Goal: Transaction & Acquisition: Purchase product/service

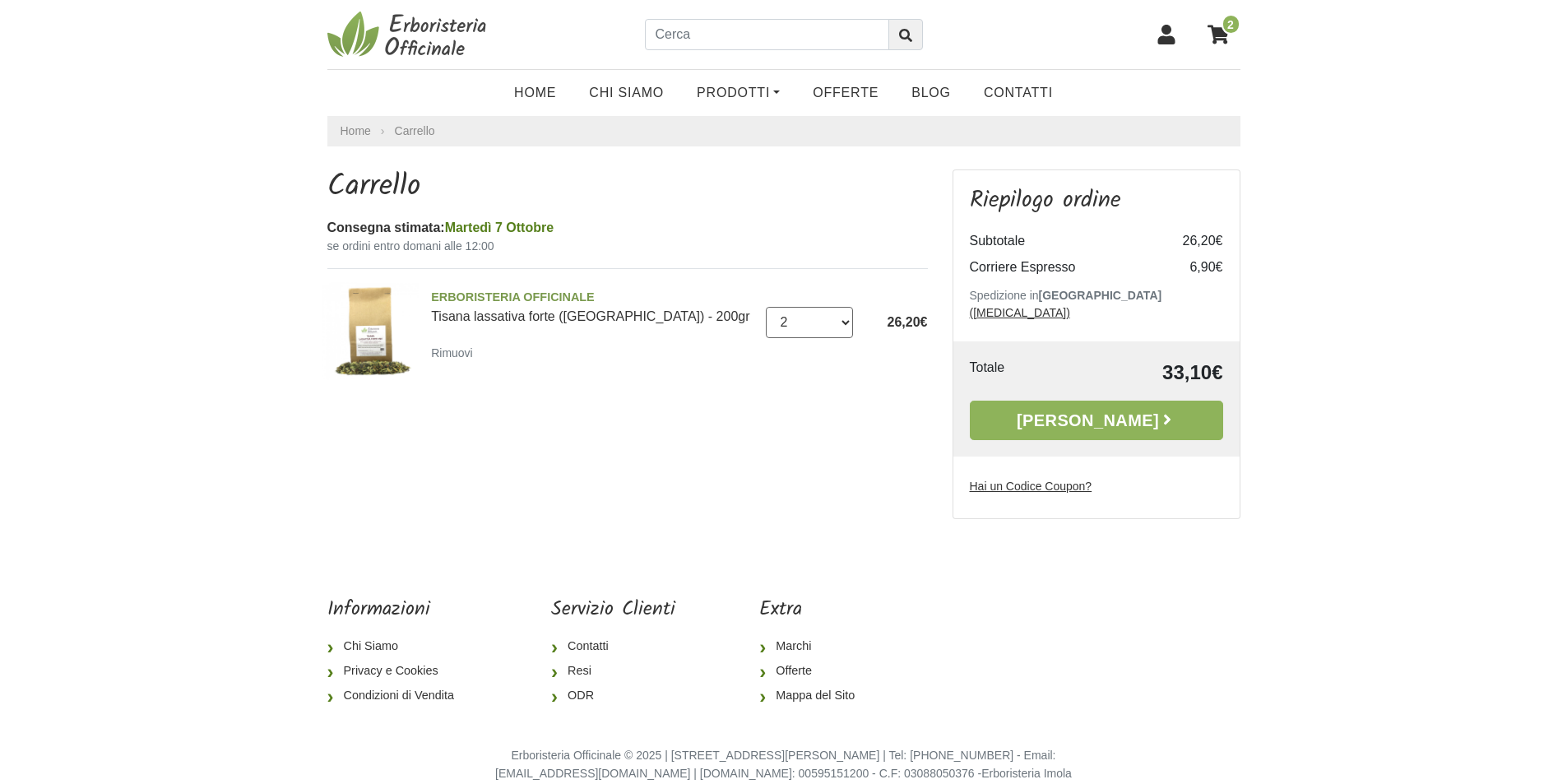
click at [843, 321] on select "0 (Rimuovi) 1 2 3 4 5 6 7 8 9 10 11 12 13 14 15 16 17" at bounding box center [810, 322] width 88 height 31
select select "1"
click at [766, 306] on select "0 (Rimuovi) 1 2 3 4 5 6 7 8 9 10 11 12 13 14 15 16 17" at bounding box center [810, 322] width 88 height 31
click at [1093, 404] on link "[PERSON_NAME]" at bounding box center [1097, 421] width 254 height 40
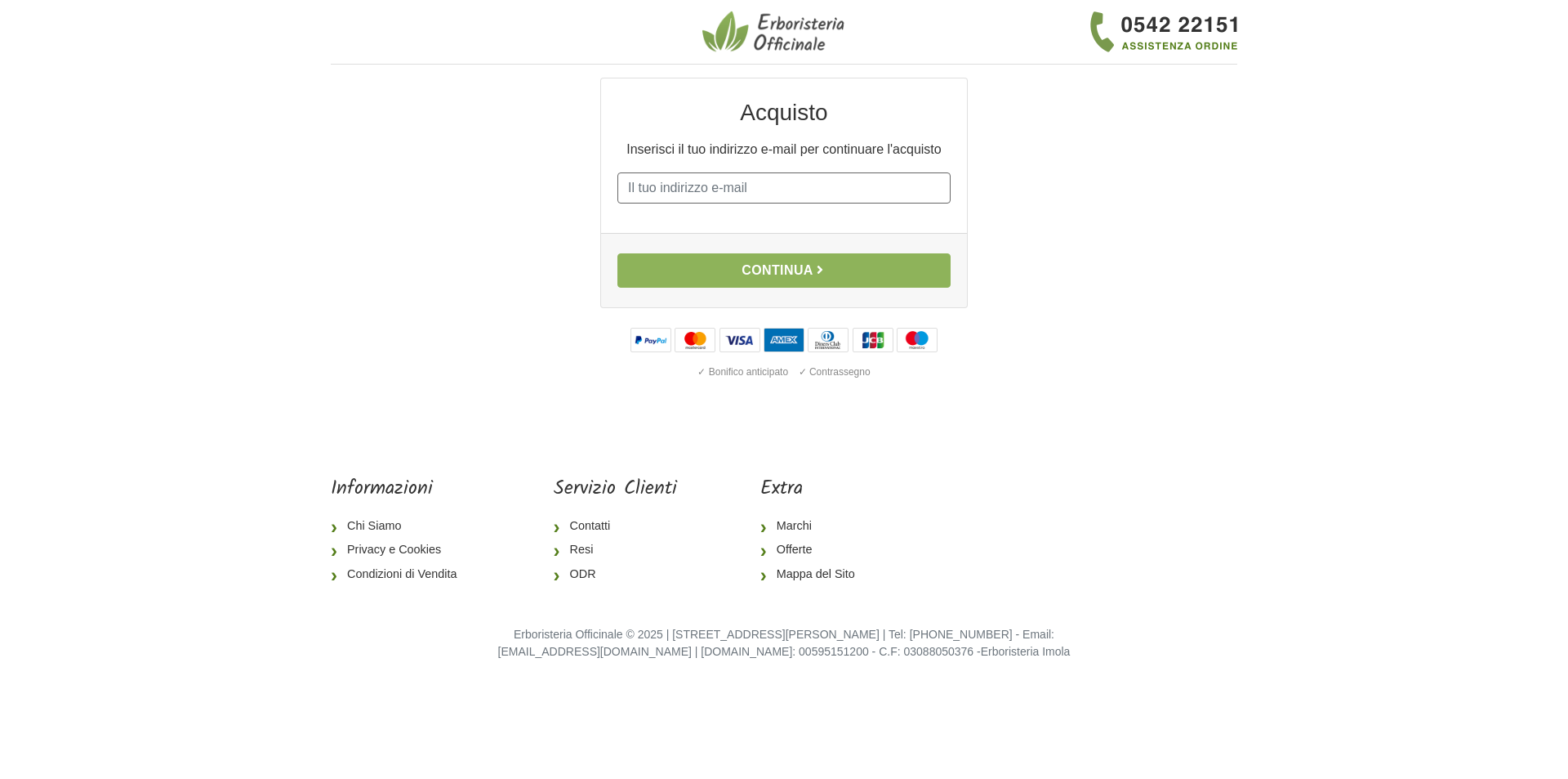
click at [887, 185] on input "E-mail" at bounding box center [784, 188] width 333 height 31
type input "sandra_monti@virgilio.it"
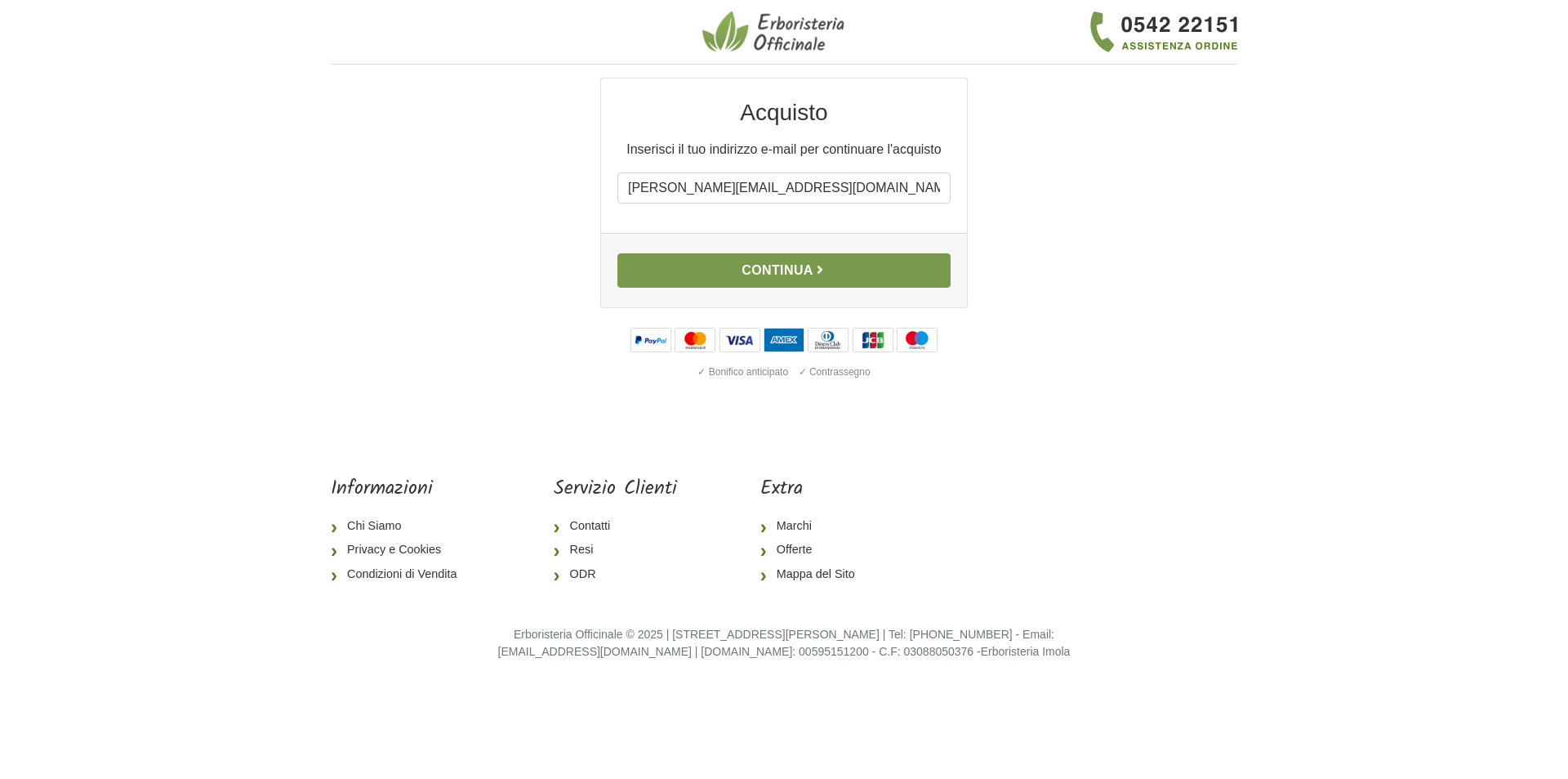
click at [783, 272] on button "Continua" at bounding box center [784, 271] width 333 height 34
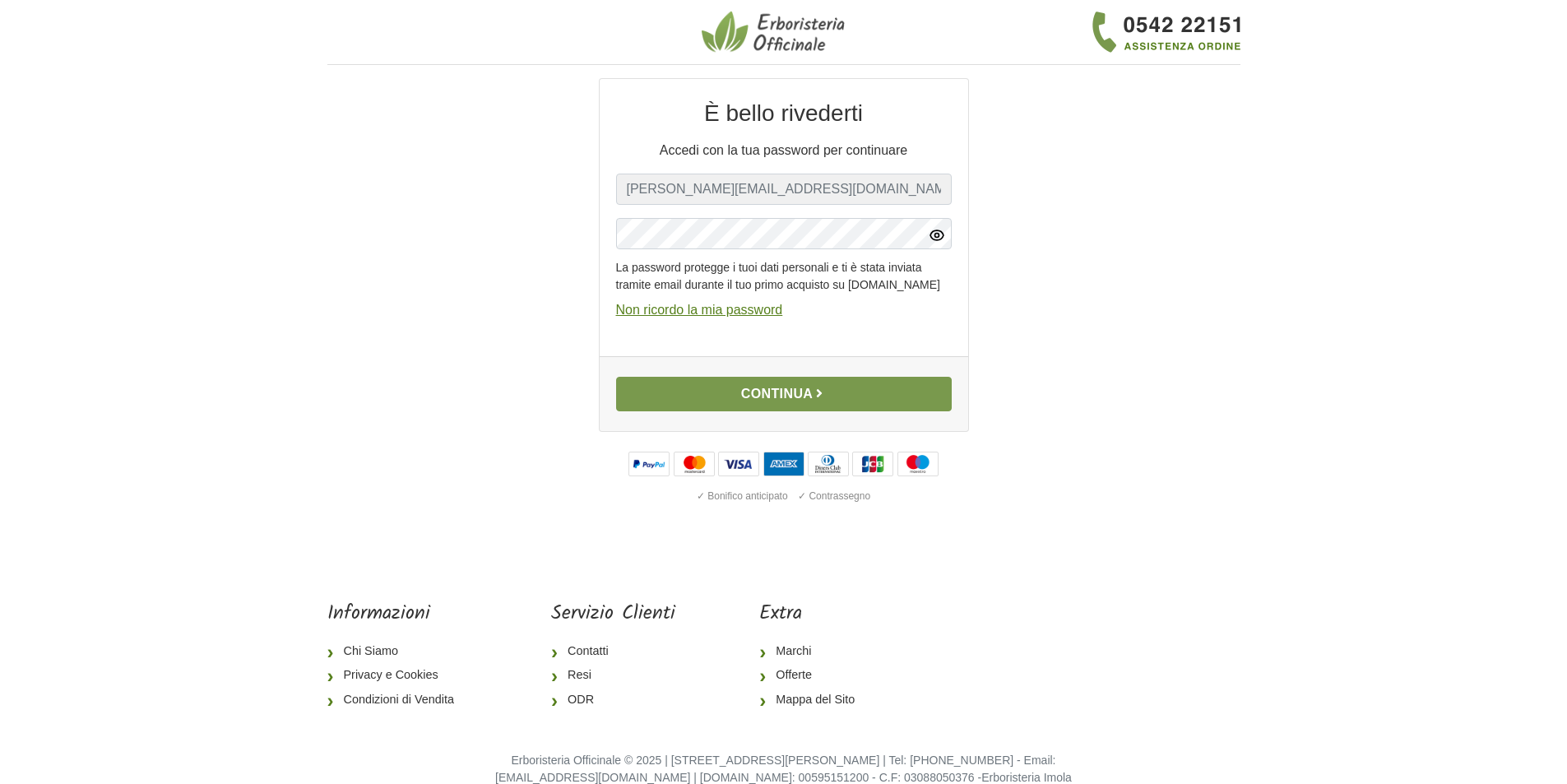
click at [780, 406] on button "Continua" at bounding box center [784, 394] width 336 height 35
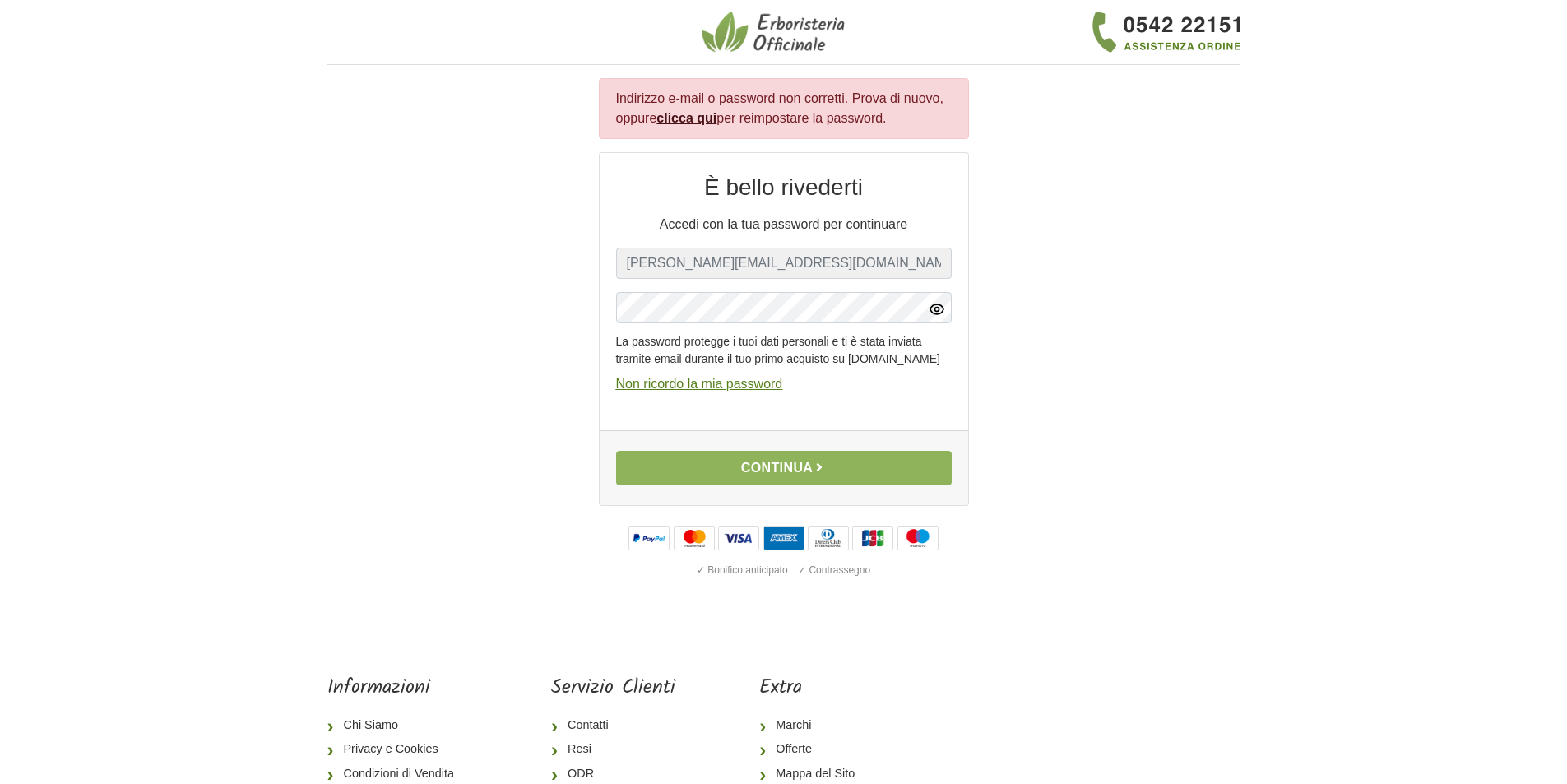
click at [713, 391] on u "Non ricordo la mia password" at bounding box center [700, 383] width 167 height 14
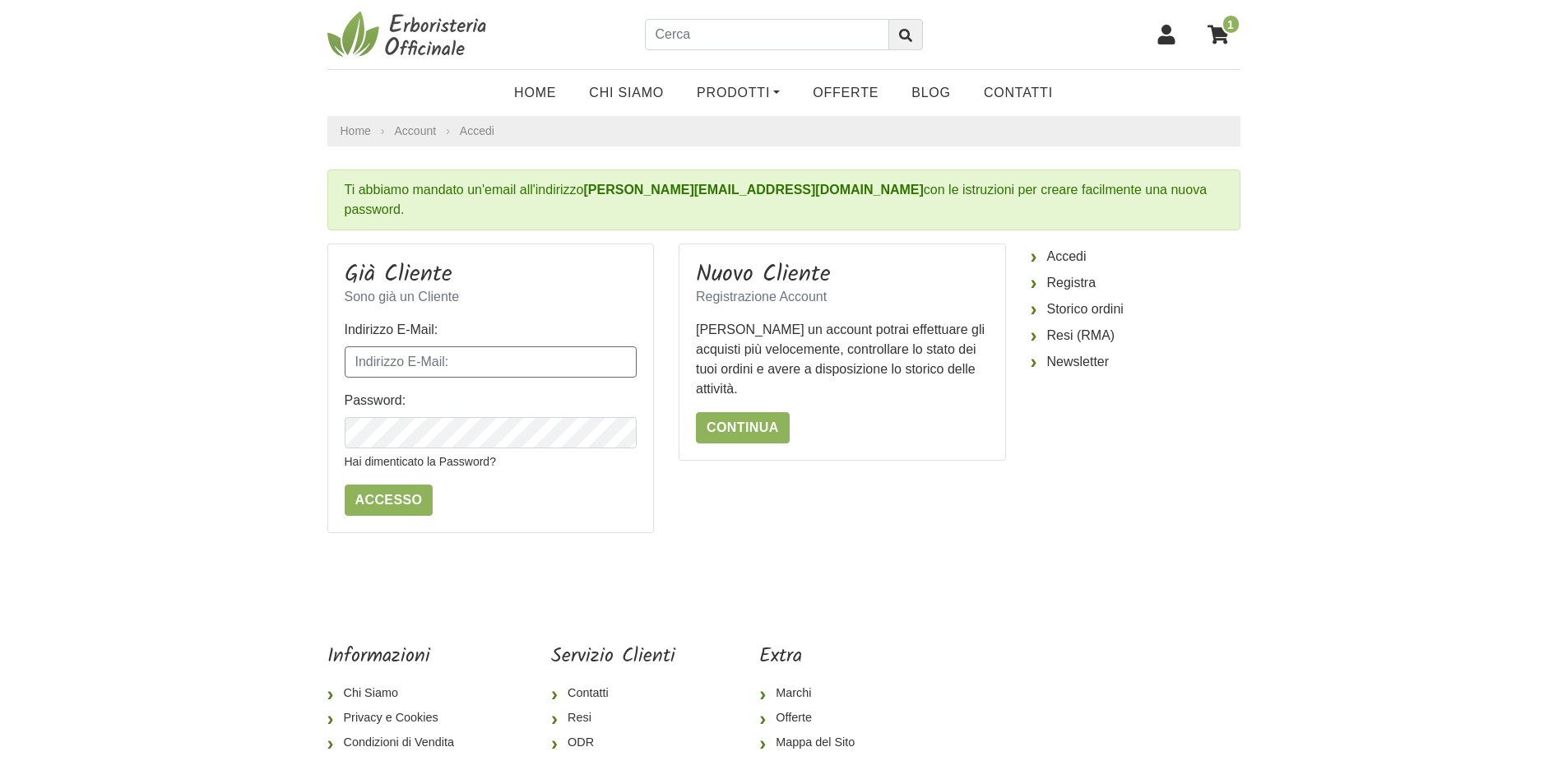
click at [474, 349] on input "Indirizzo E-Mail:" at bounding box center [491, 362] width 293 height 31
type input "sandra_monti@virgilio.it"
click at [402, 484] on input "Accesso" at bounding box center [389, 500] width 89 height 31
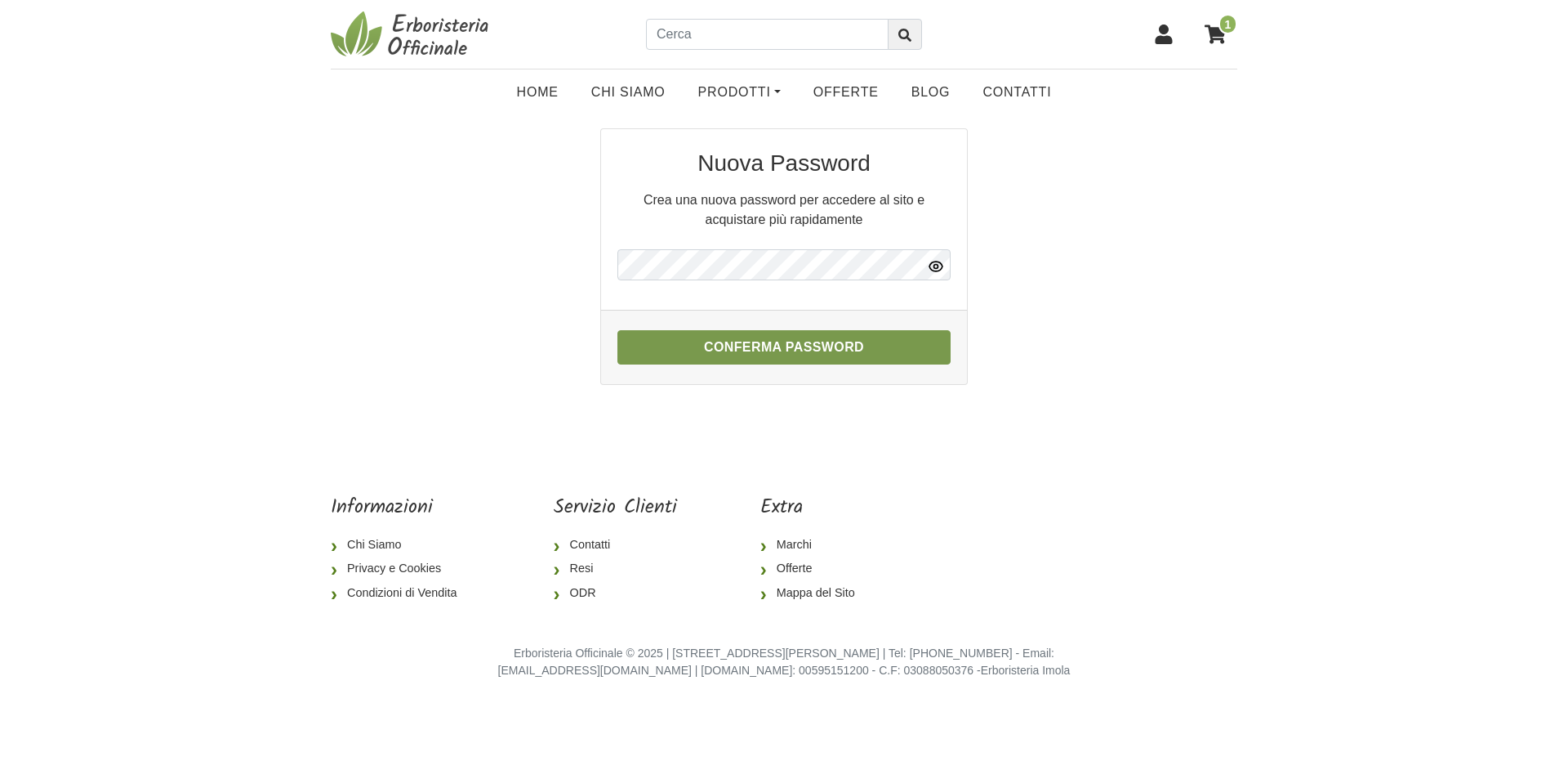
click at [775, 340] on button "Conferma Password" at bounding box center [784, 347] width 333 height 34
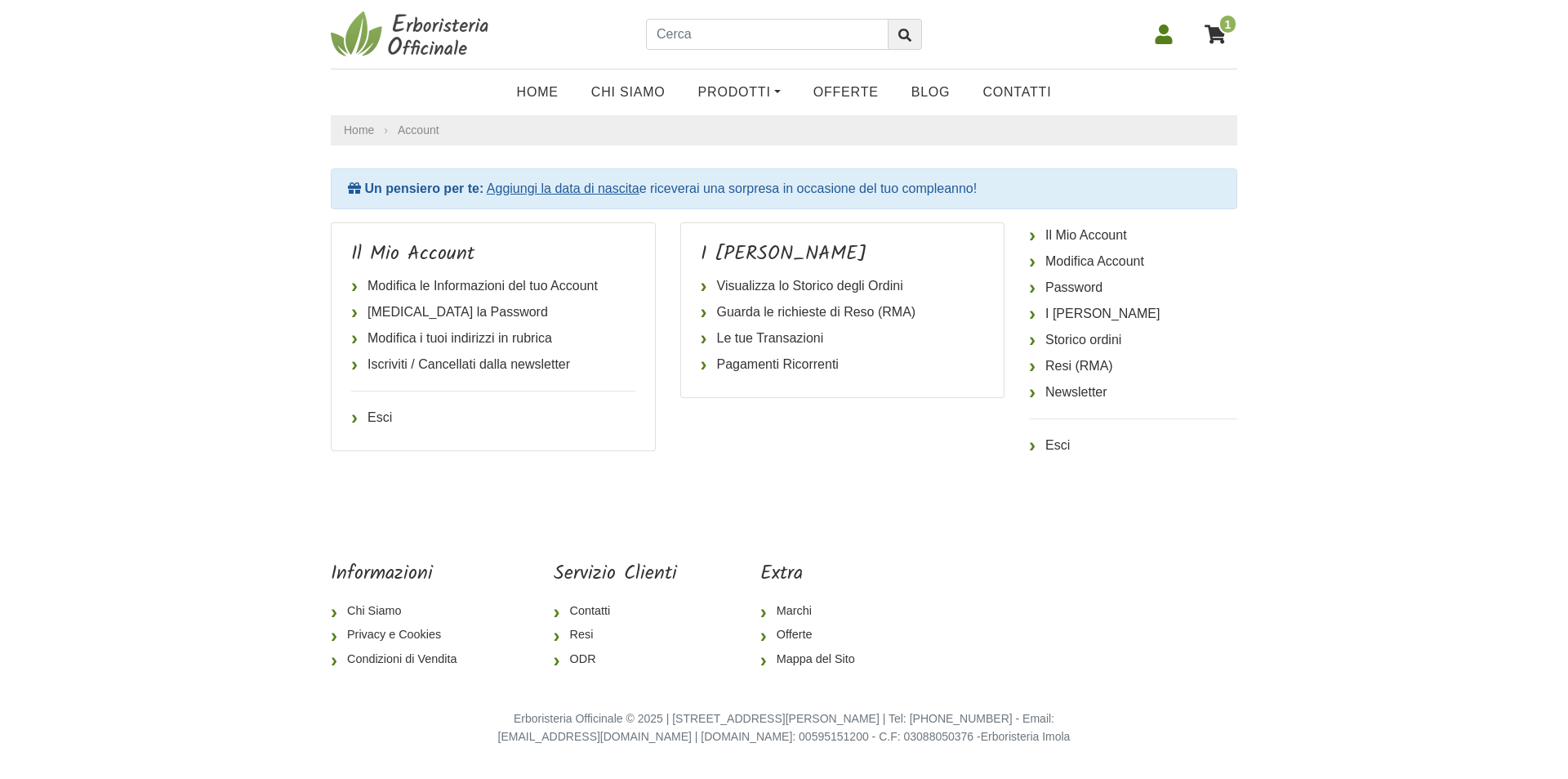
click at [1216, 31] on icon at bounding box center [1215, 34] width 21 height 19
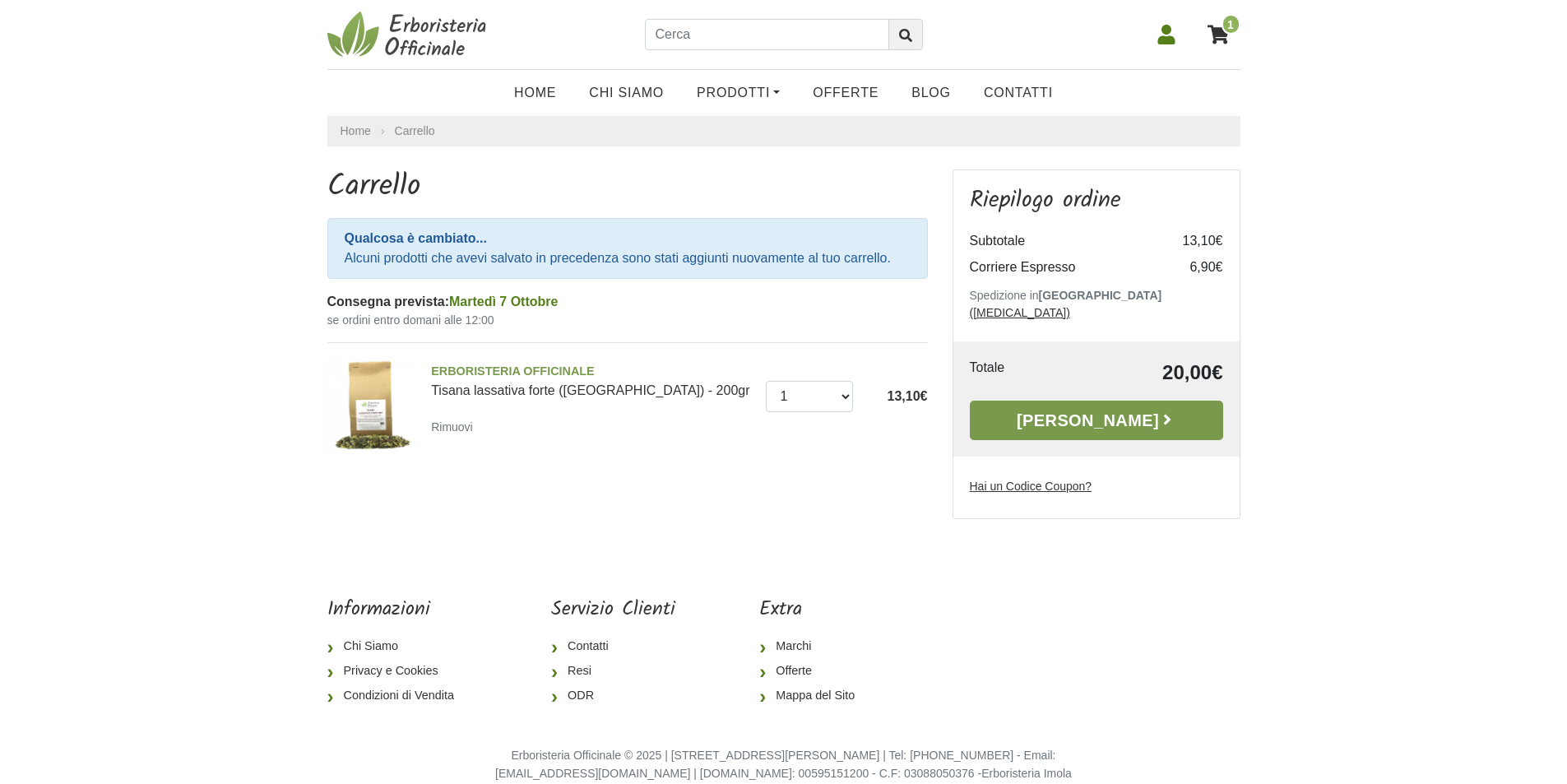
click at [1103, 405] on link "Alla Cassa" at bounding box center [1097, 421] width 254 height 40
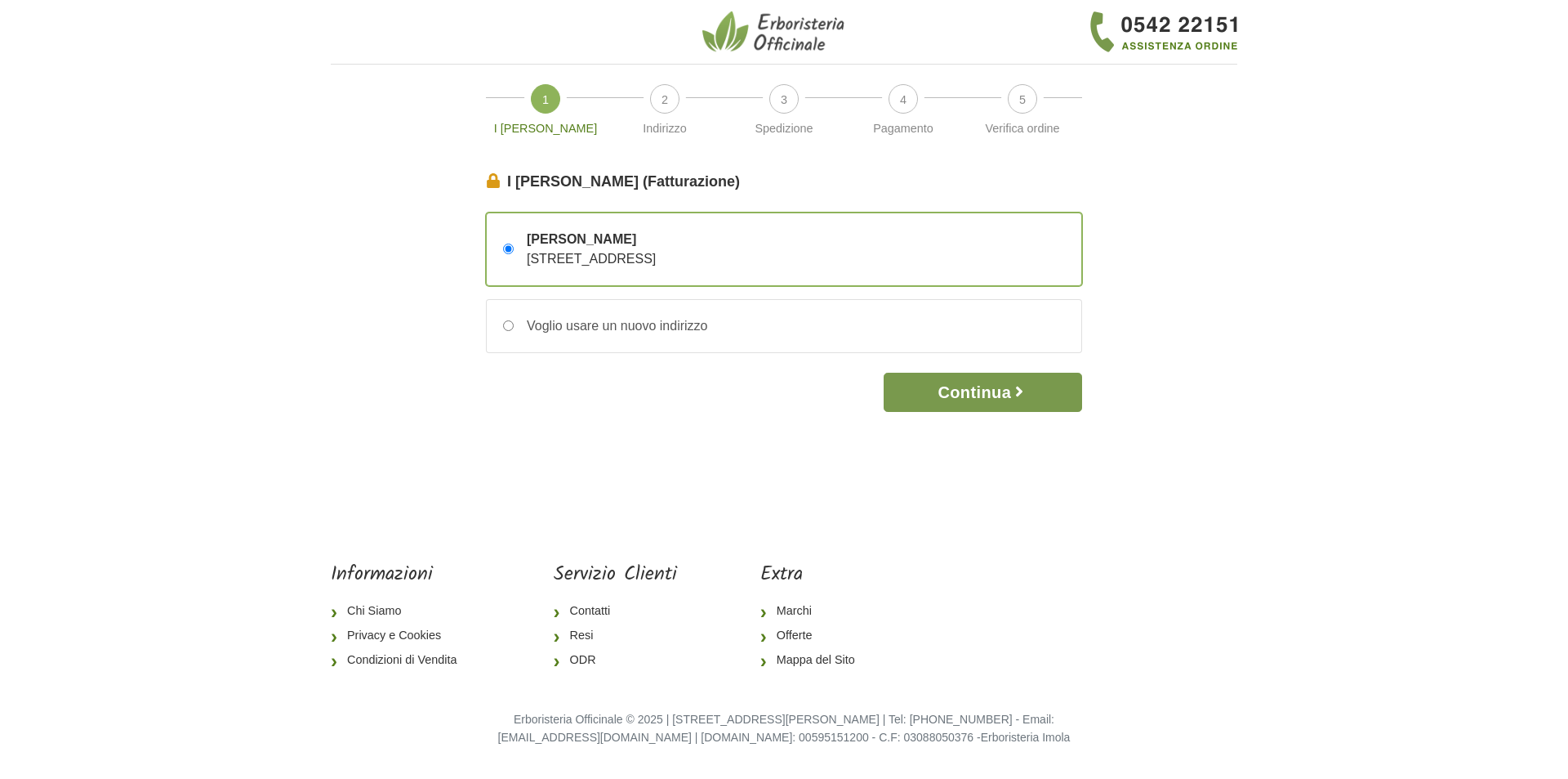
click at [984, 390] on button "Continua" at bounding box center [983, 392] width 199 height 39
click at [948, 391] on button "Continua" at bounding box center [983, 392] width 199 height 39
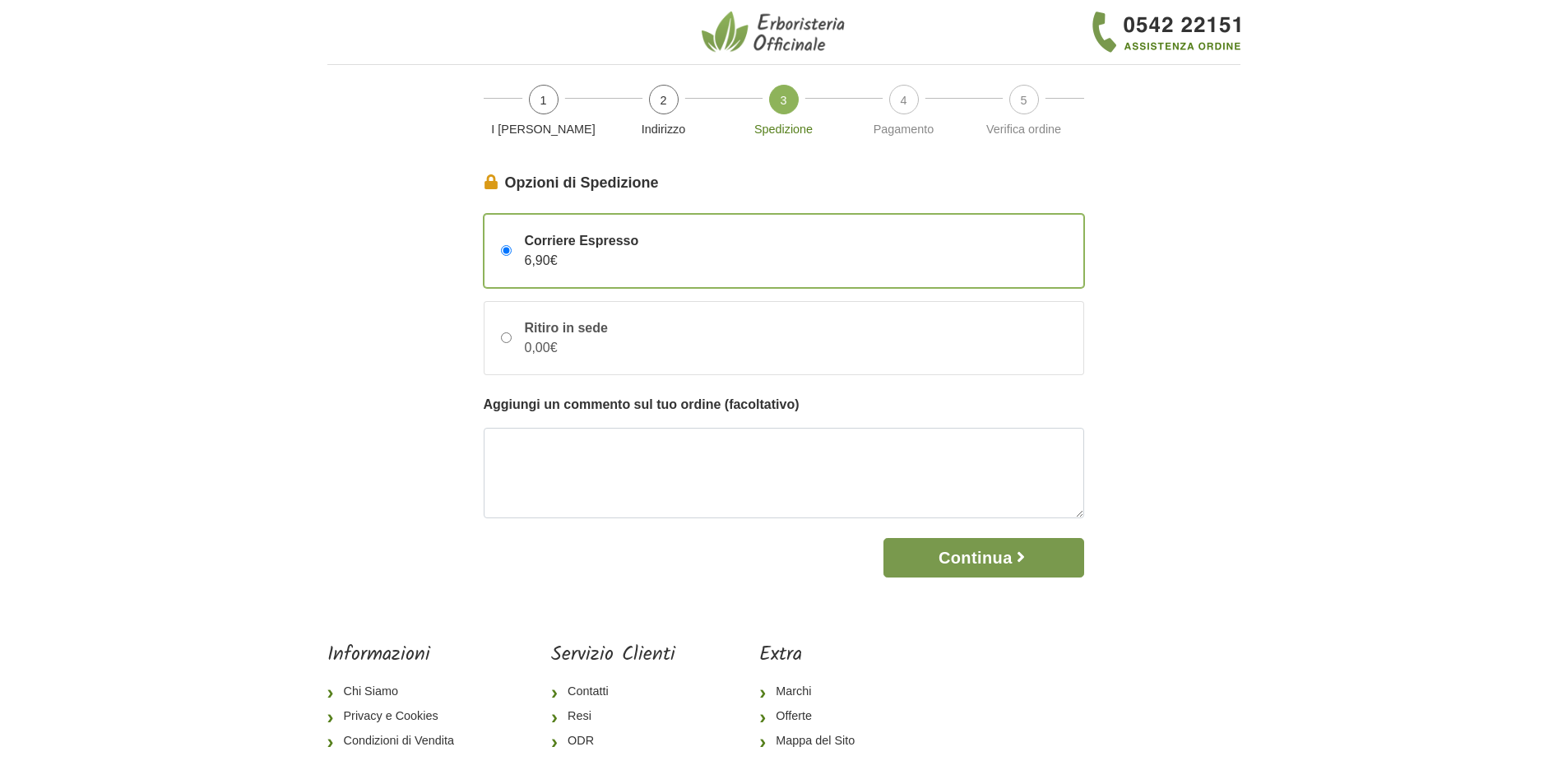
click at [966, 563] on button "Continua" at bounding box center [984, 558] width 200 height 40
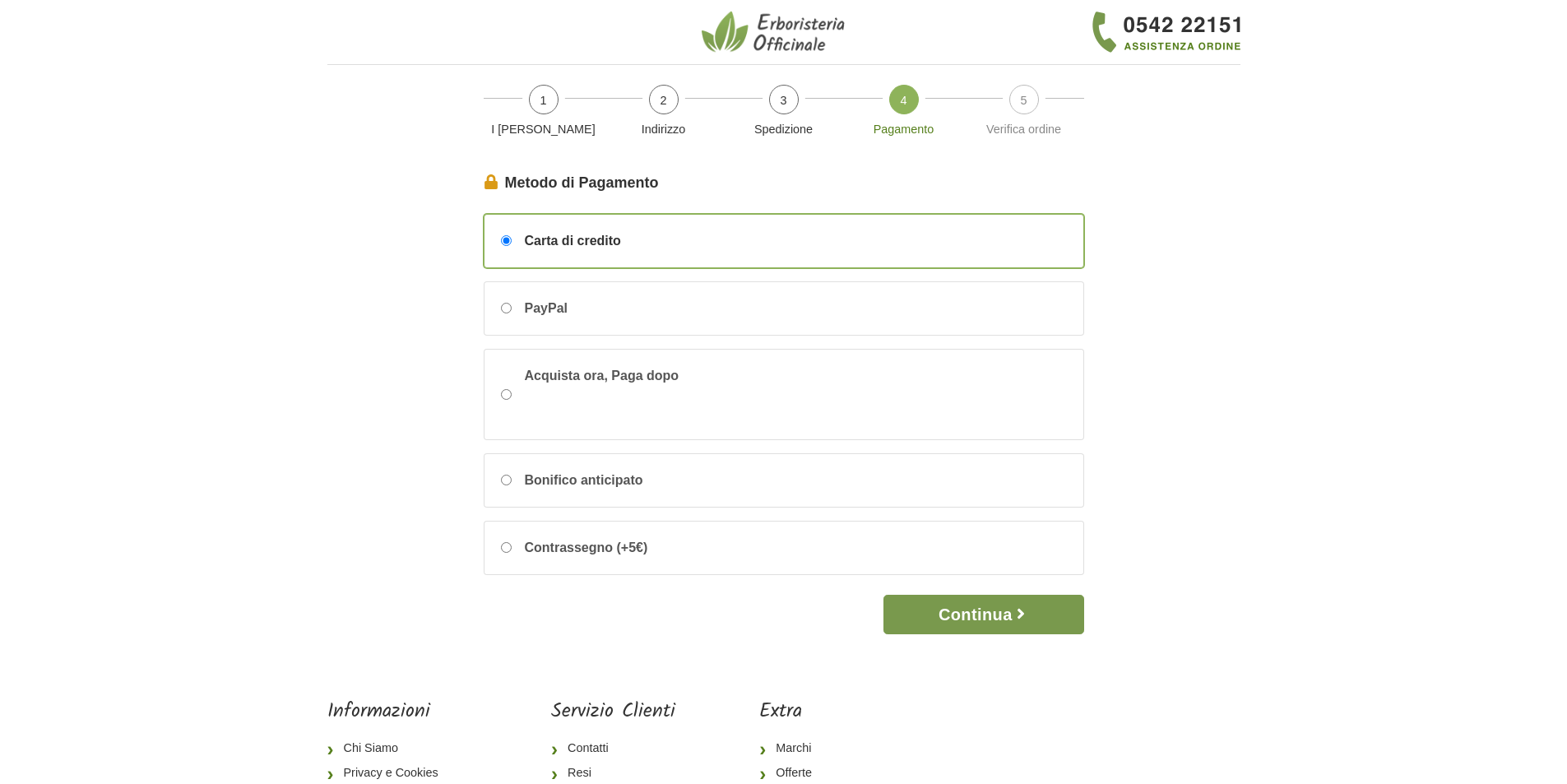
click at [964, 617] on button "Continua" at bounding box center [984, 615] width 200 height 40
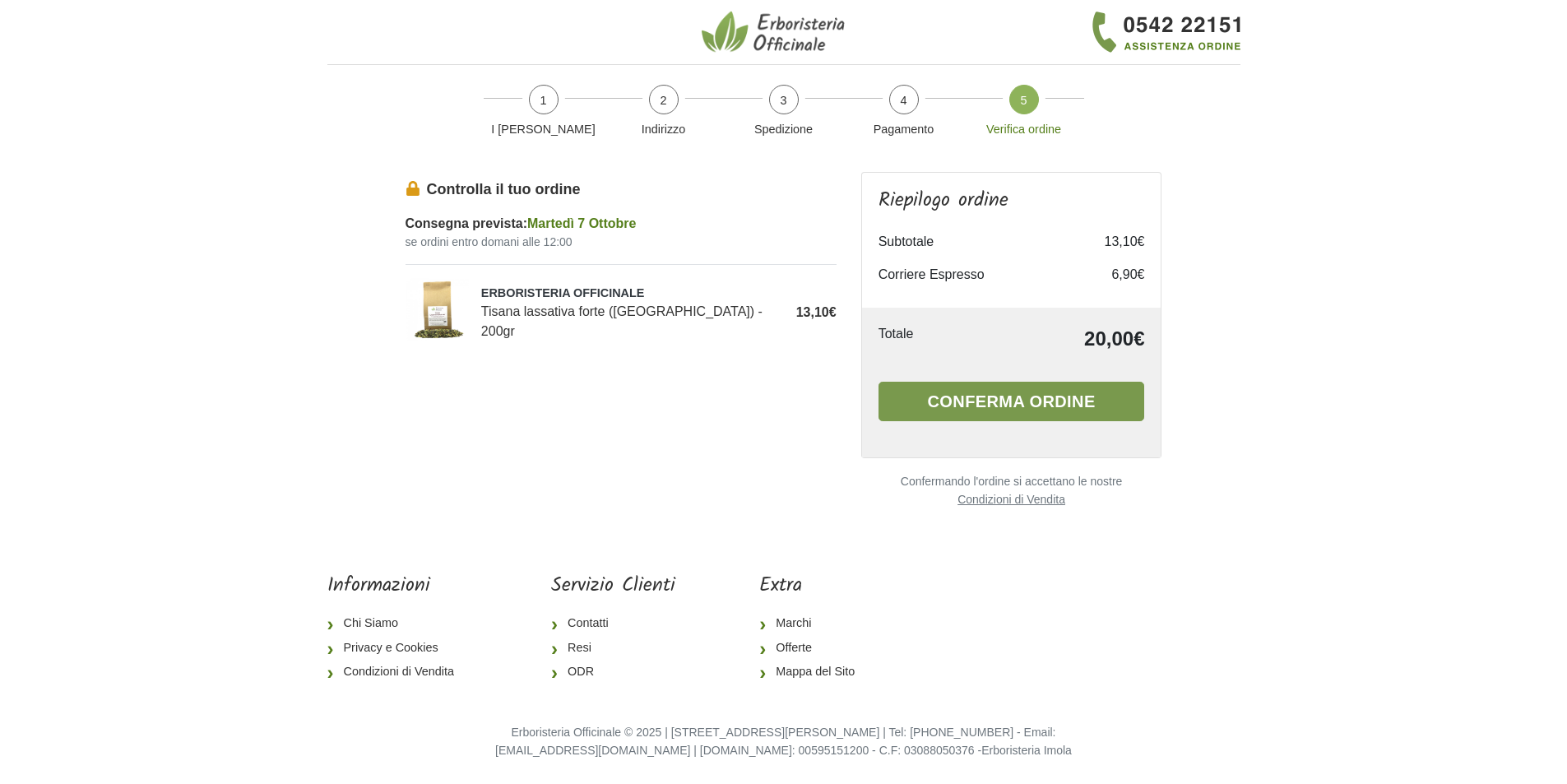
click at [981, 402] on button "Conferma ordine" at bounding box center [1012, 402] width 267 height 40
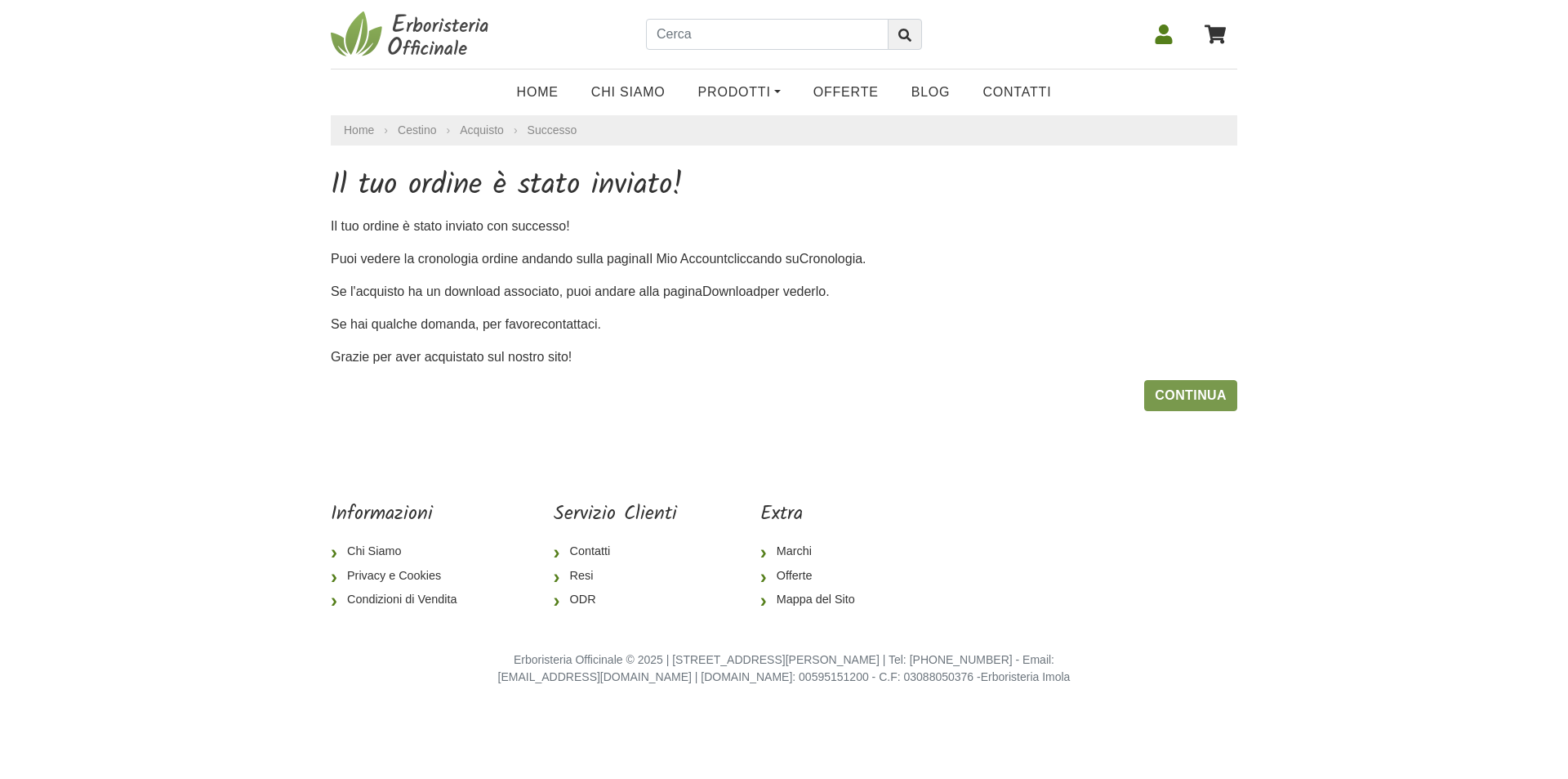
click at [1171, 388] on link "Continua" at bounding box center [1191, 396] width 93 height 31
